Goal: Task Accomplishment & Management: Use online tool/utility

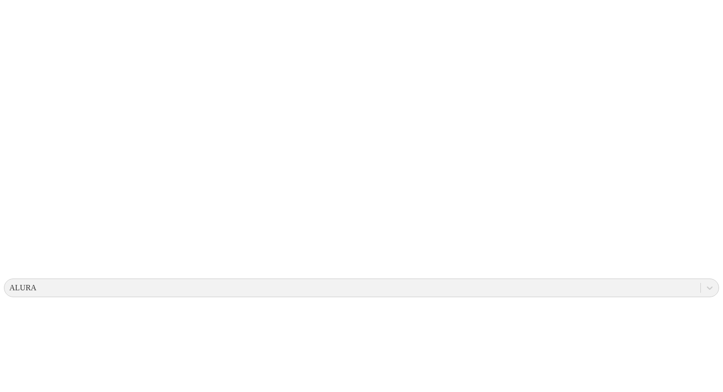
scroll to position [312, 0]
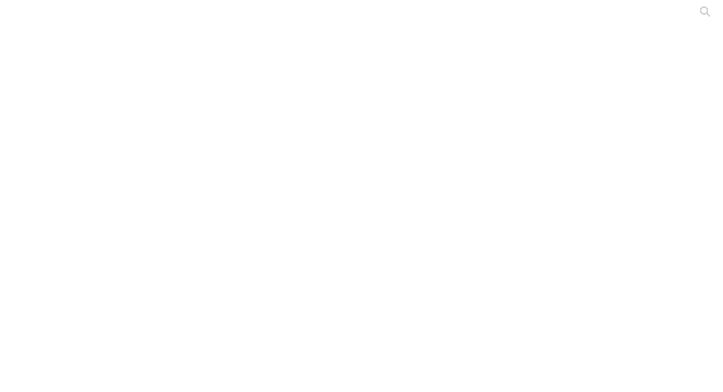
paste input "Resultado OAQ035 - SAQ093"
drag, startPoint x: 255, startPoint y: 54, endPoint x: 114, endPoint y: 47, distance: 141.8
type input "R"
